Goal: Transaction & Acquisition: Purchase product/service

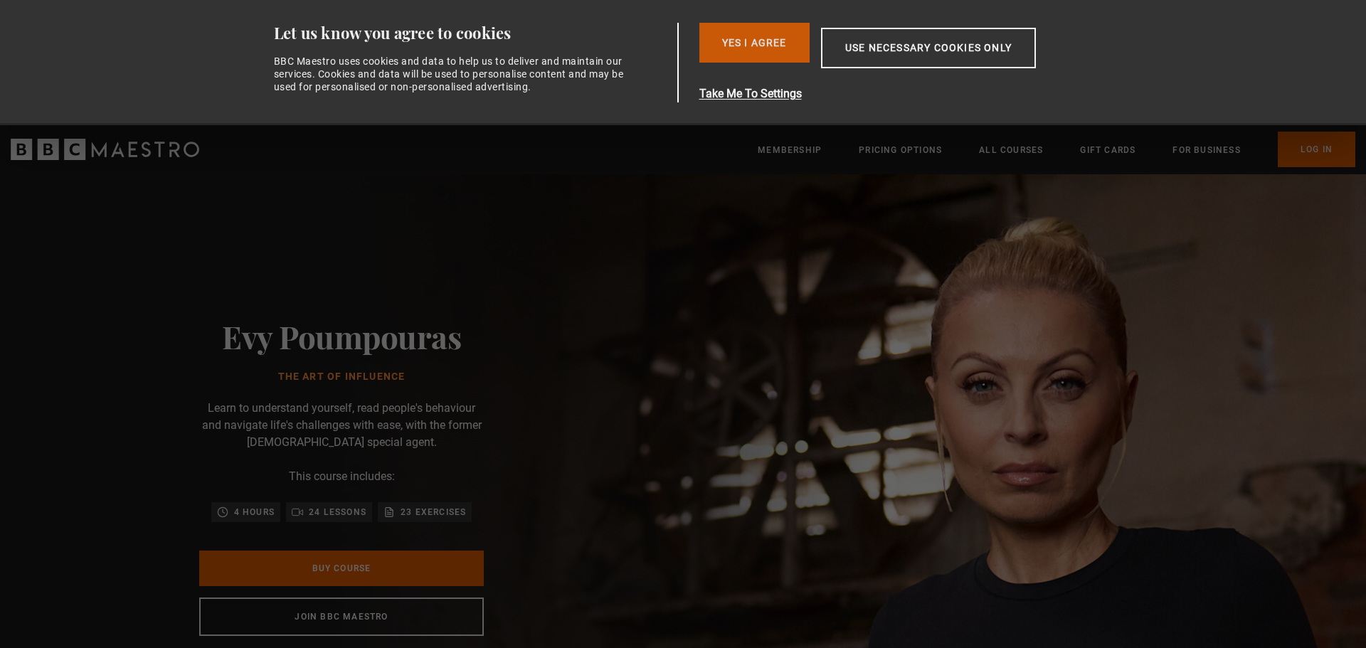
click at [752, 40] on button "Yes I Agree" at bounding box center [754, 43] width 110 height 40
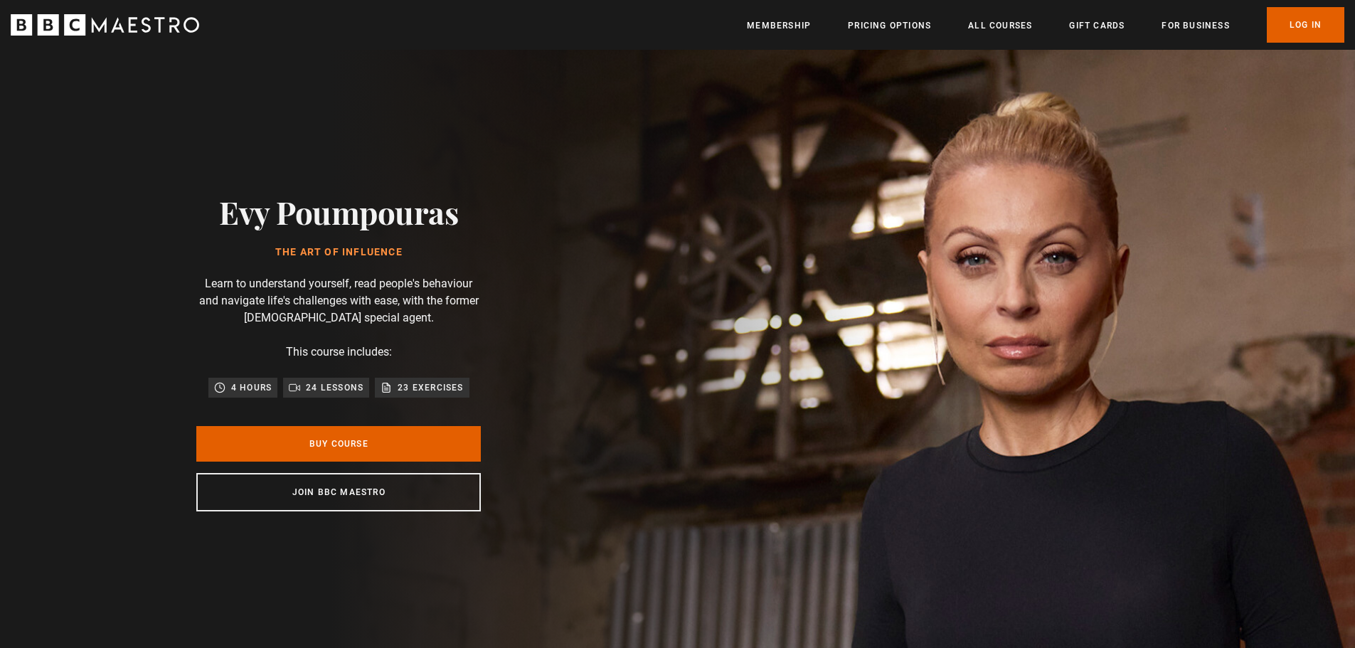
scroll to position [0, 186]
click at [331, 457] on link "Buy Course" at bounding box center [338, 444] width 285 height 36
click at [408, 390] on p "23 exercises" at bounding box center [430, 388] width 65 height 14
